Goal: Task Accomplishment & Management: Use online tool/utility

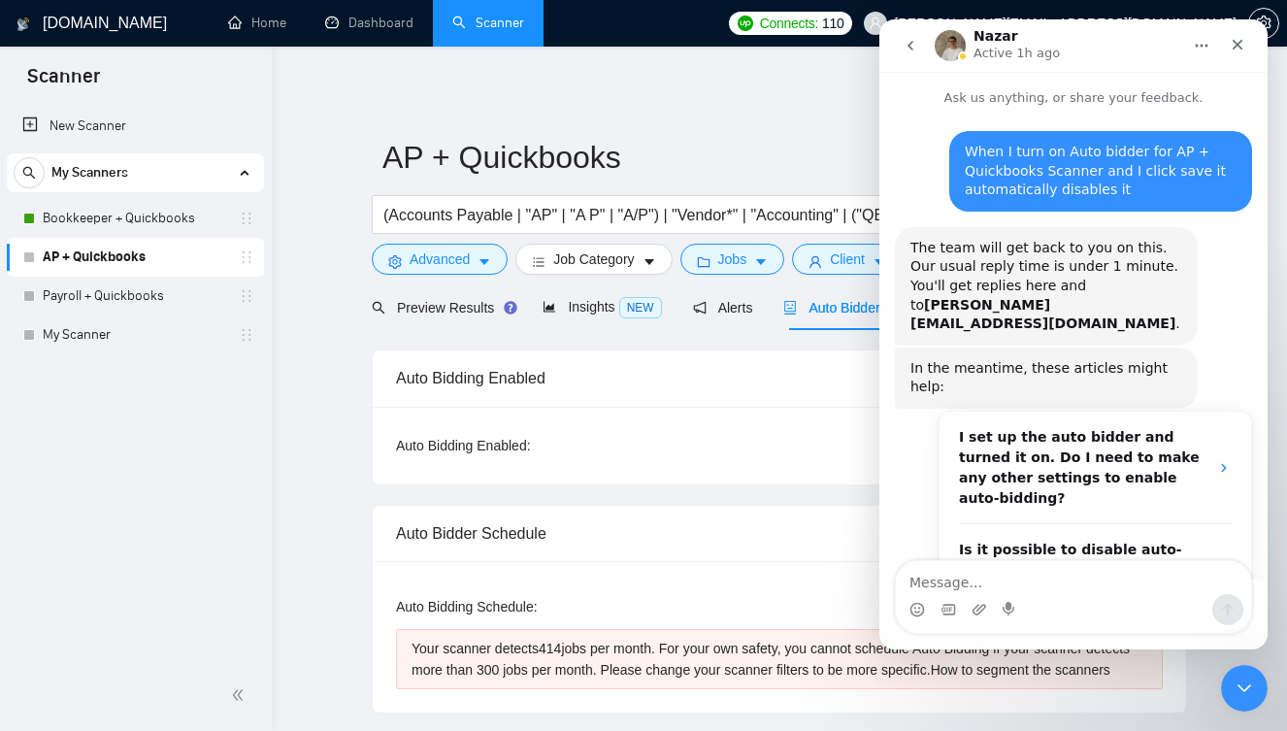
scroll to position [439, 0]
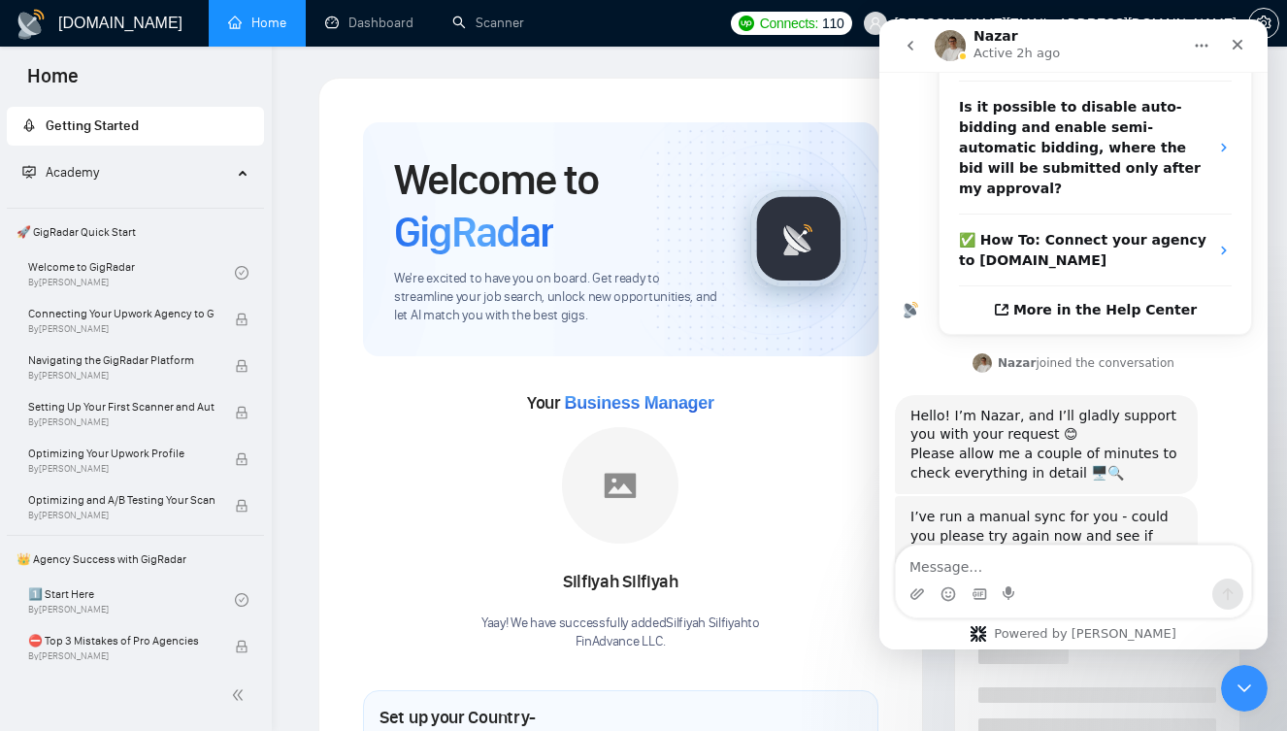
scroll to position [454, 0]
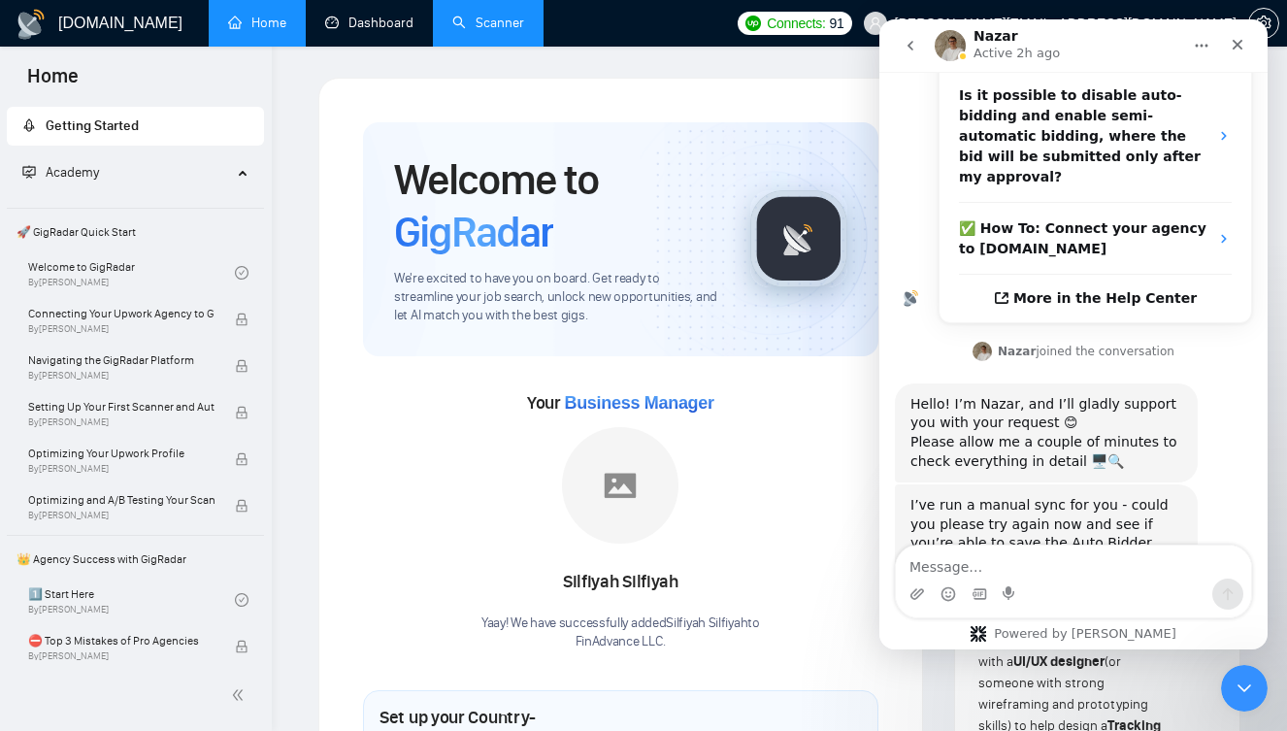
click at [516, 22] on link "Scanner" at bounding box center [488, 23] width 72 height 17
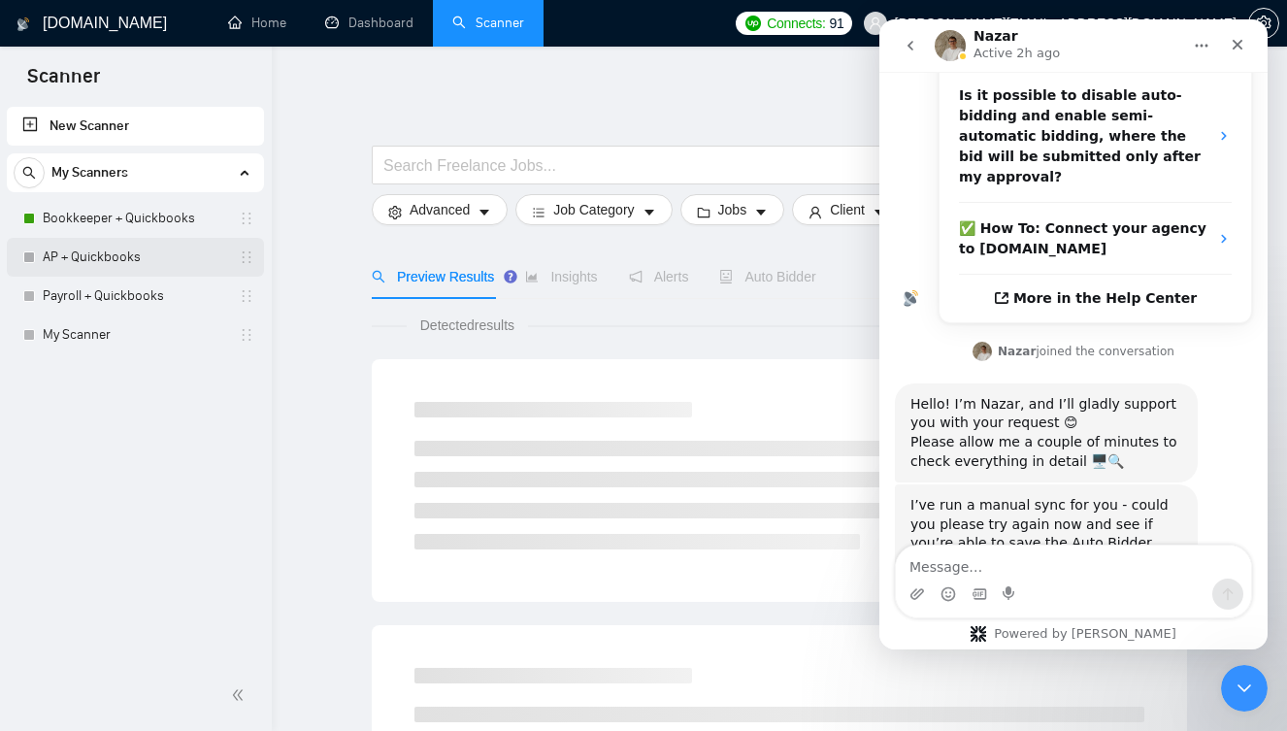
click at [124, 247] on link "AP + Quickbooks" at bounding box center [135, 257] width 184 height 39
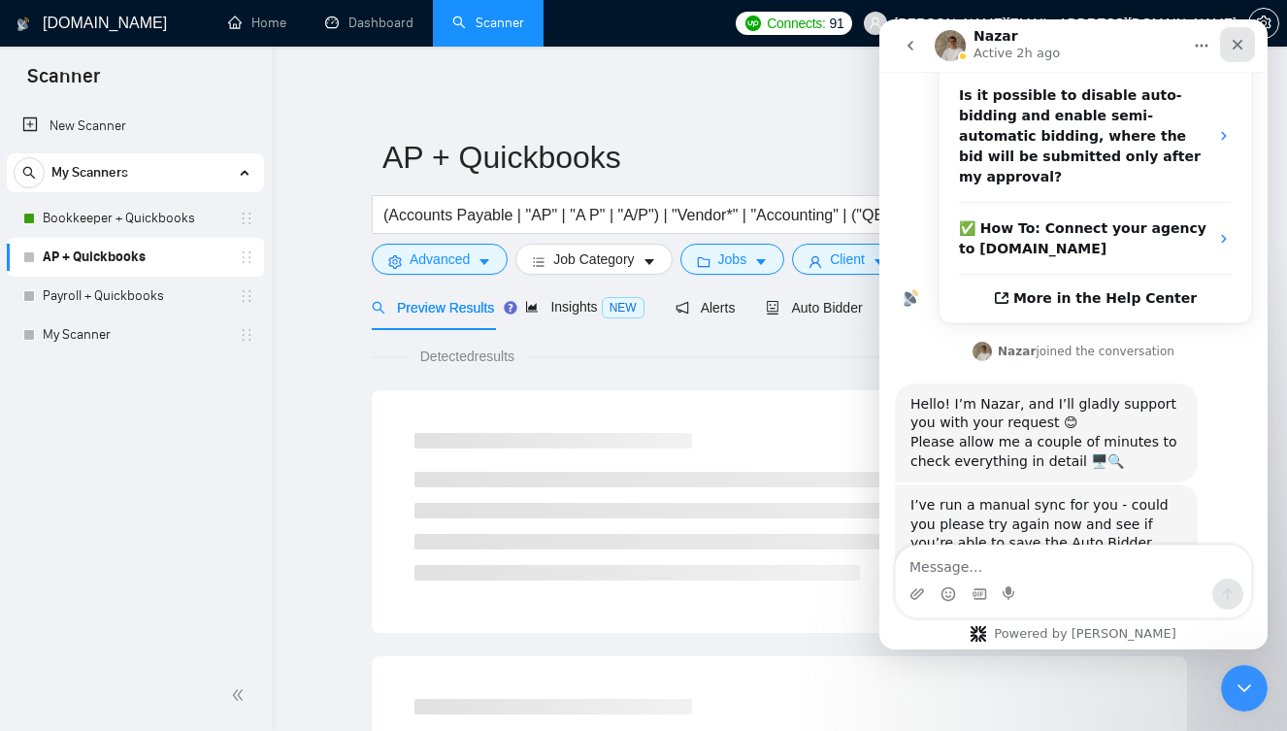
click at [1239, 47] on icon "Close" at bounding box center [1238, 45] width 11 height 11
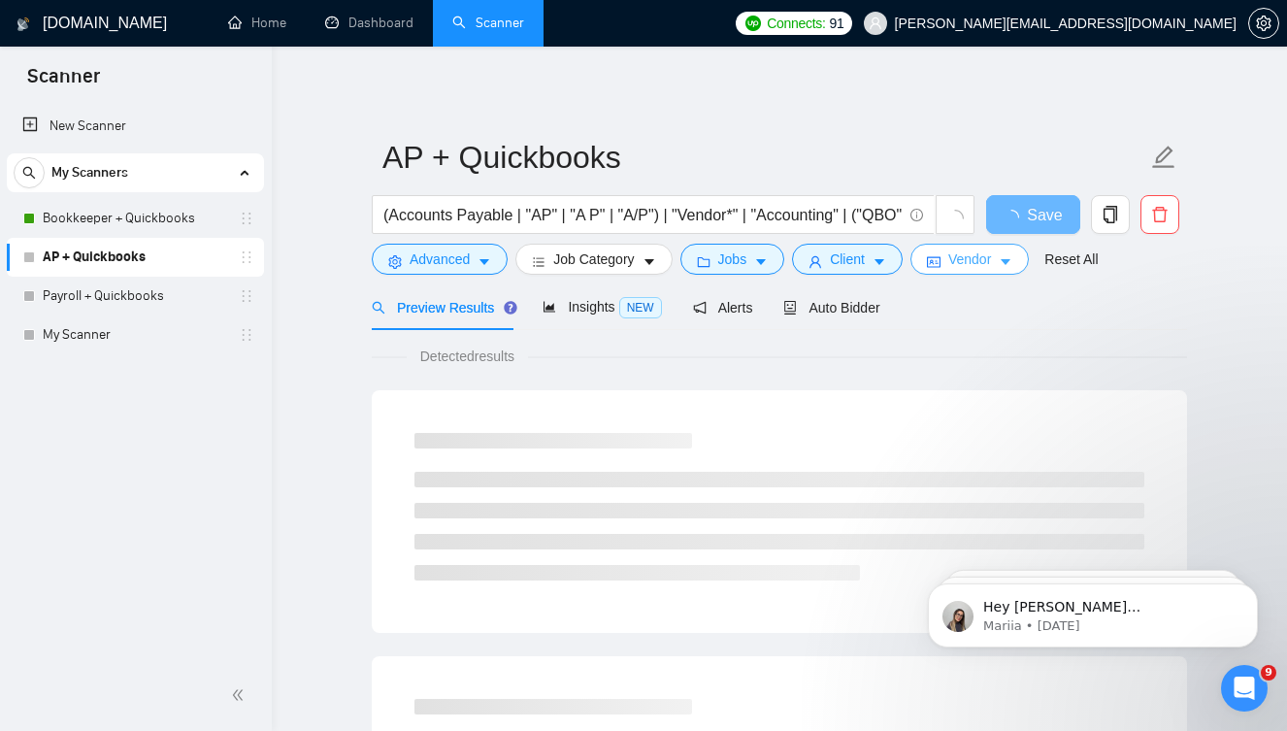
scroll to position [454, 0]
click at [885, 304] on div "Preview Results Insights NEW Alerts Auto Bidder" at bounding box center [779, 307] width 815 height 46
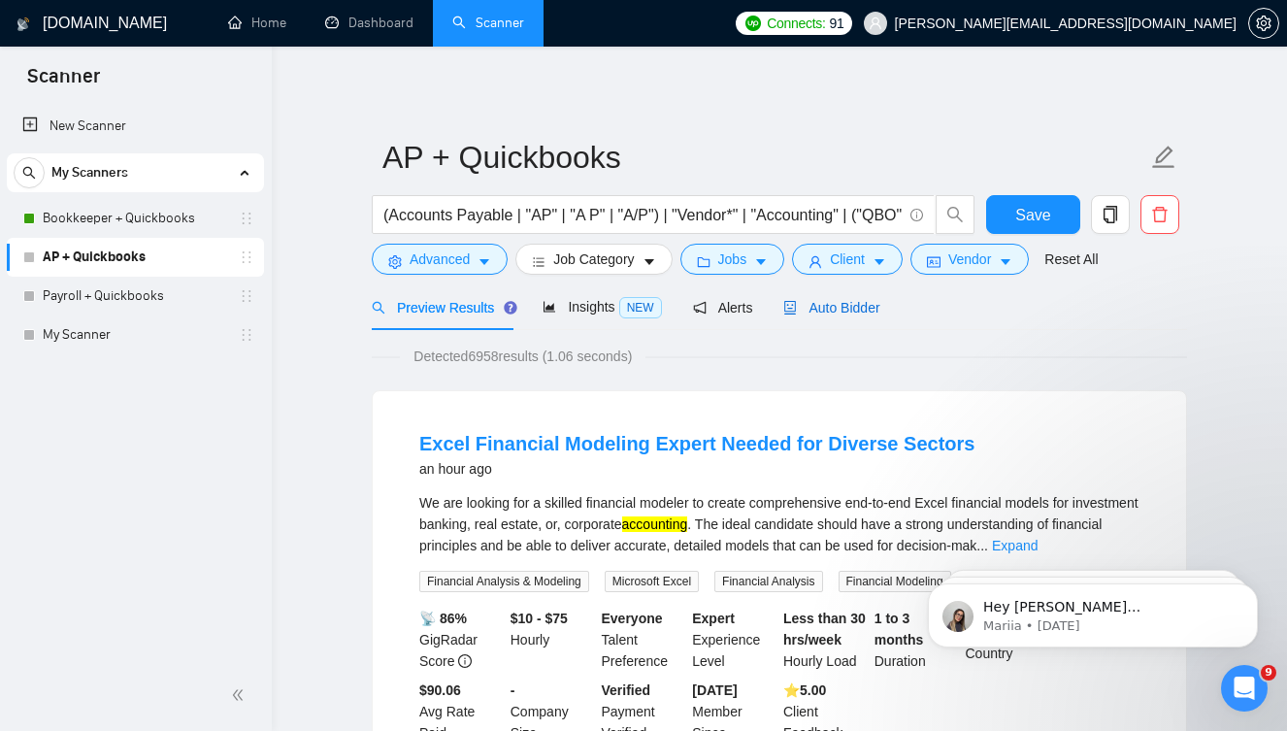
click at [872, 303] on span "Auto Bidder" at bounding box center [831, 308] width 96 height 16
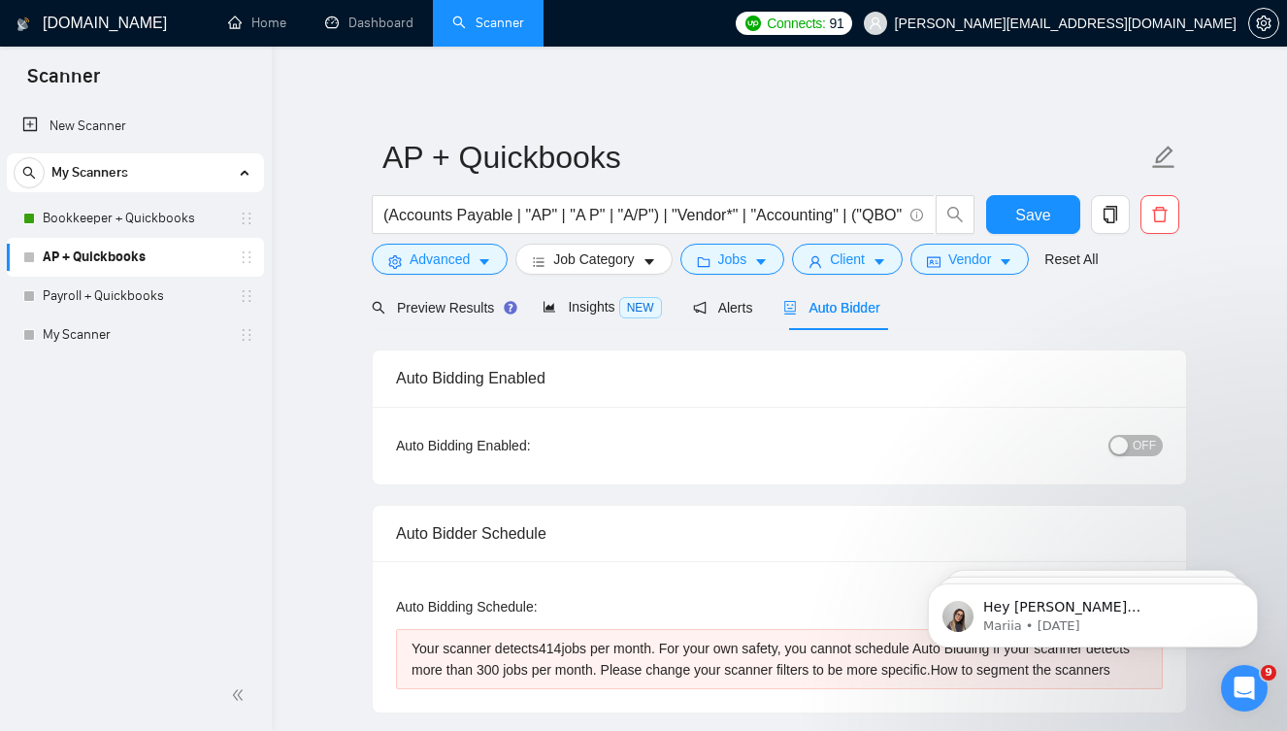
checkbox input "true"
click at [1149, 443] on span "OFF" at bounding box center [1144, 445] width 23 height 21
click at [1059, 215] on div "Reset all filters" at bounding box center [1080, 222] width 105 height 33
click at [1054, 216] on button "Save" at bounding box center [1033, 214] width 94 height 39
